Goal: Navigation & Orientation: Find specific page/section

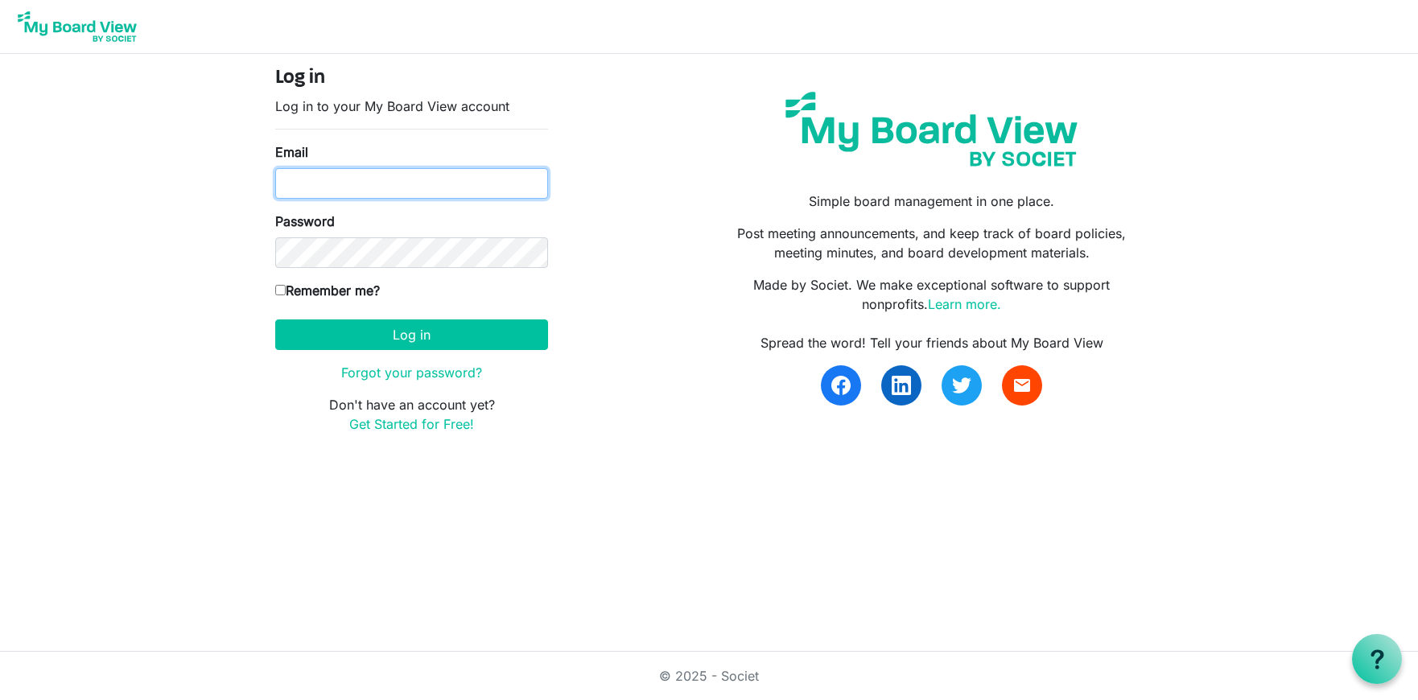
type input "[PERSON_NAME][EMAIL_ADDRESS][PERSON_NAME][DOMAIN_NAME]"
click at [281, 287] on input "Remember me?" at bounding box center [280, 290] width 10 height 10
checkbox input "true"
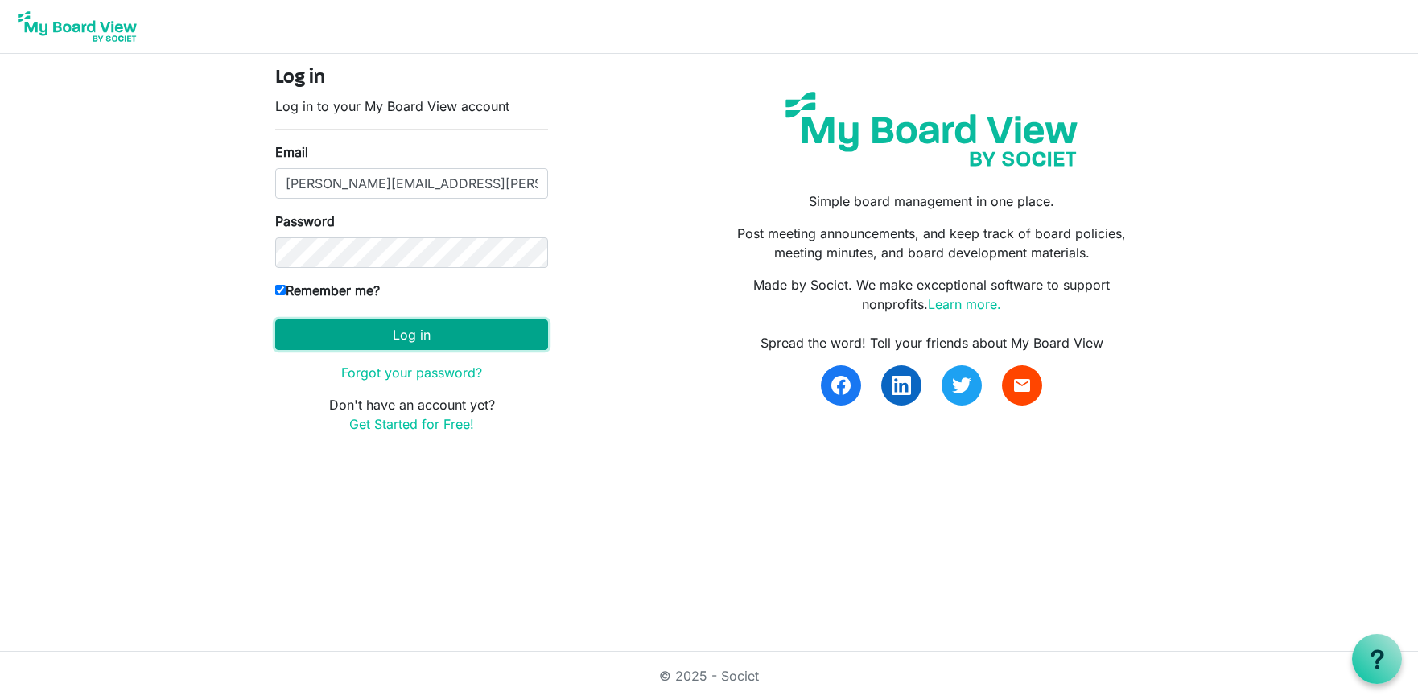
click at [404, 332] on button "Log in" at bounding box center [411, 335] width 273 height 31
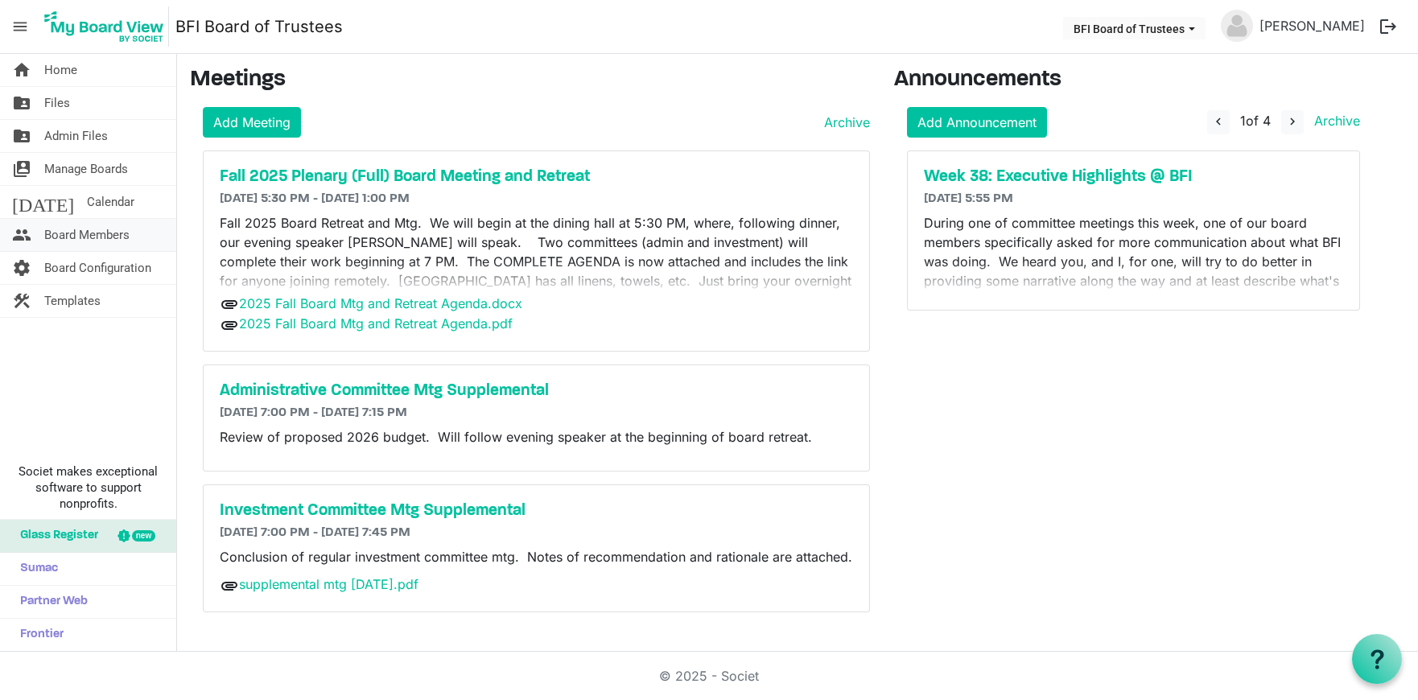
click at [86, 238] on span "Board Members" at bounding box center [86, 235] width 85 height 32
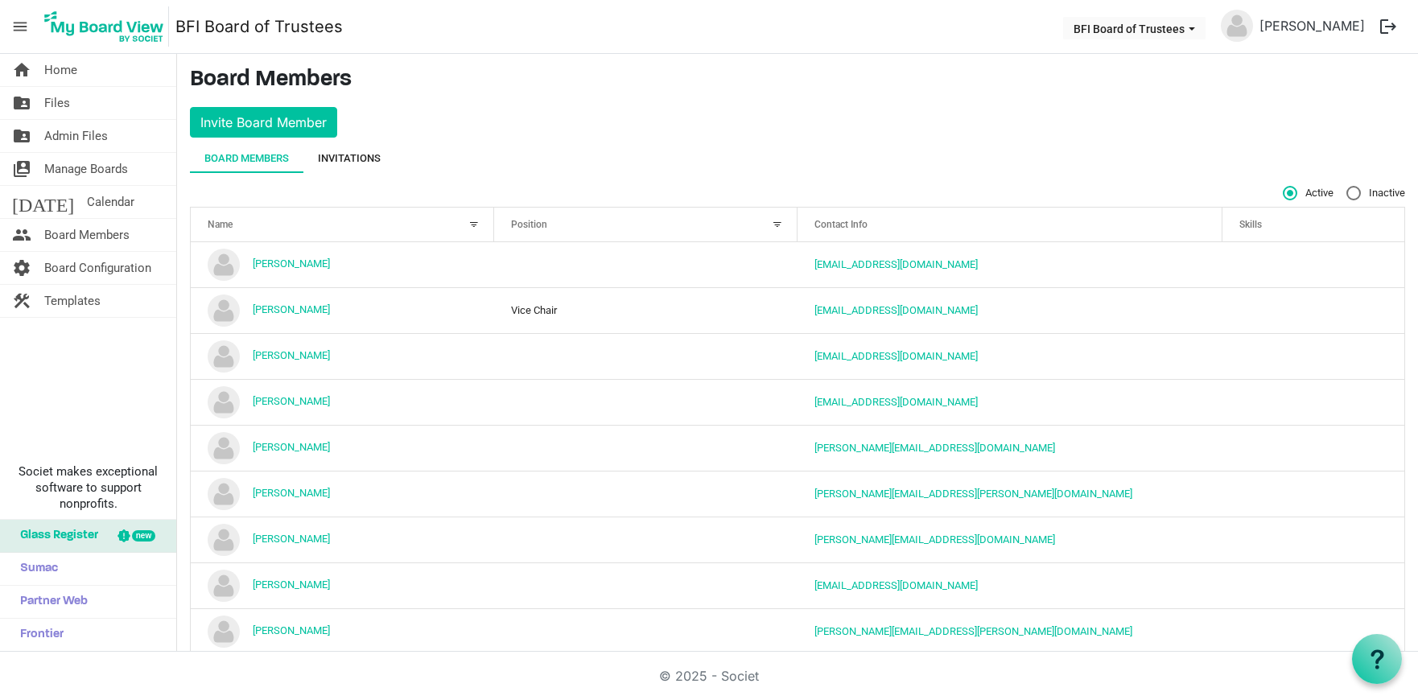
click at [360, 159] on div "Invitations" at bounding box center [349, 159] width 63 height 16
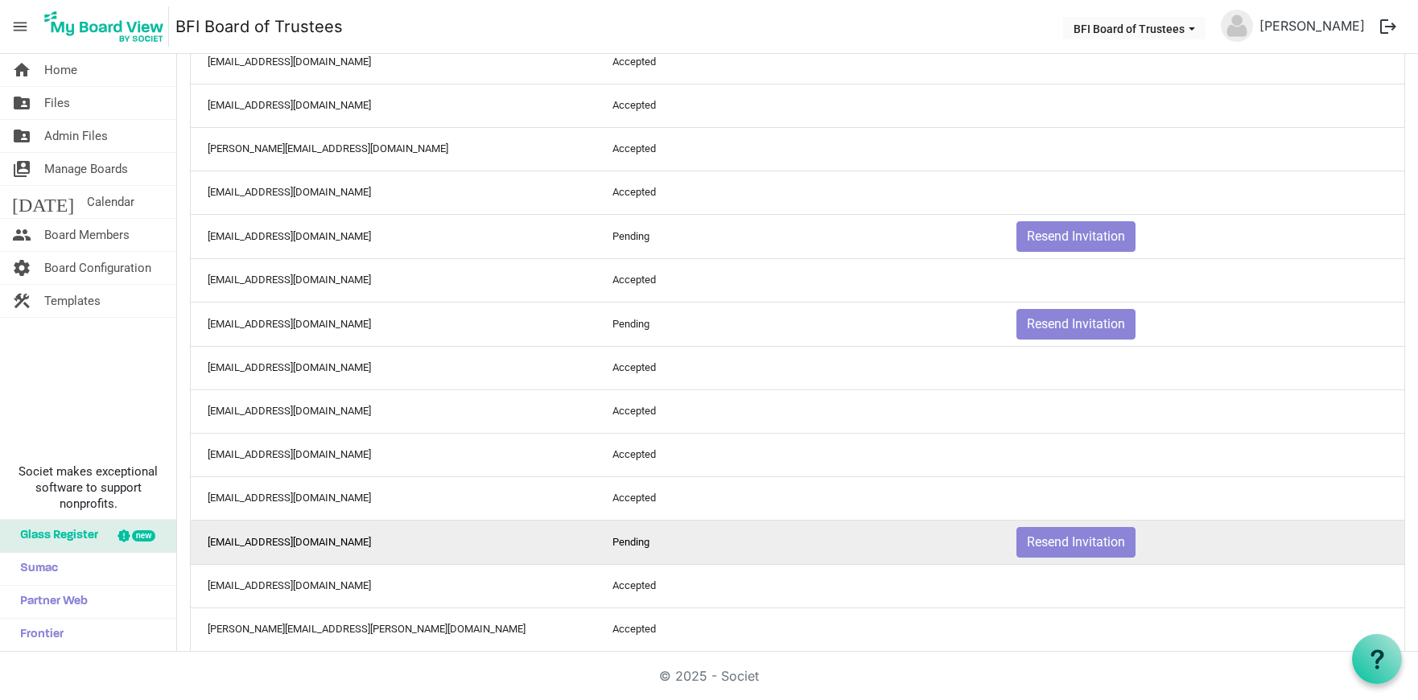
scroll to position [526, 0]
